Goal: Task Accomplishment & Management: Use online tool/utility

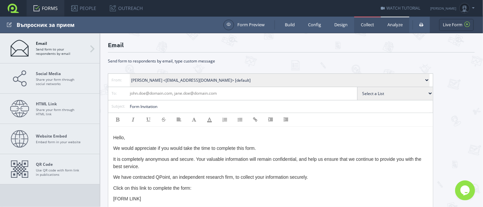
click at [391, 29] on link "Analyze" at bounding box center [395, 25] width 29 height 16
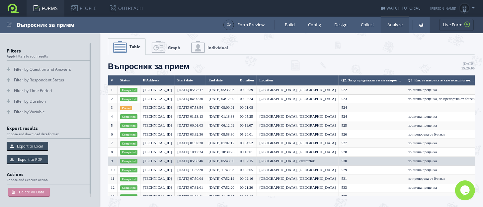
click at [449, 161] on td "по лична преценка" at bounding box center [441, 160] width 73 height 9
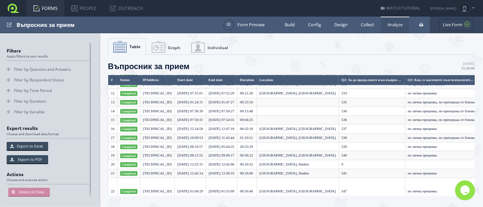
scroll to position [108, 0]
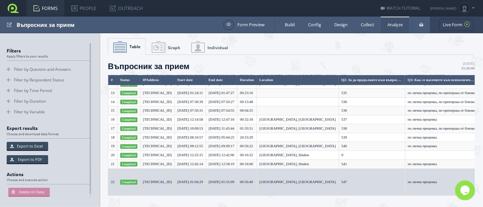
click at [446, 168] on td "по лична преценка" at bounding box center [441, 181] width 73 height 27
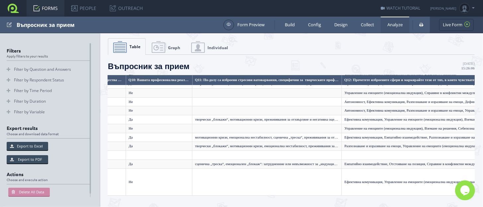
scroll to position [108, 1051]
